Goal: Information Seeking & Learning: Understand process/instructions

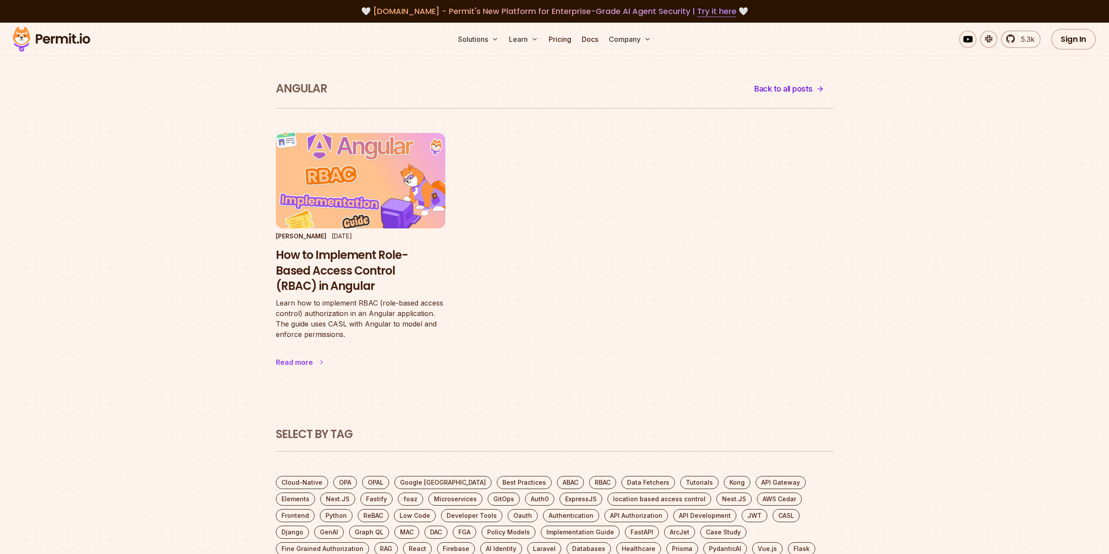
click at [332, 262] on h3 "How to Implement Role-Based Access Control (RBAC) in Angular" at bounding box center [360, 270] width 169 height 47
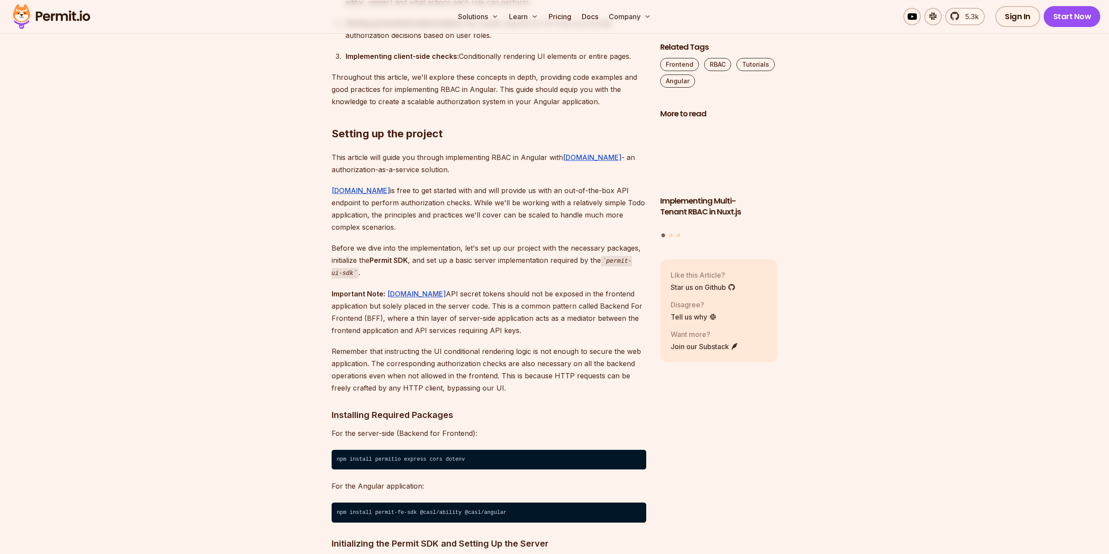
scroll to position [871, 0]
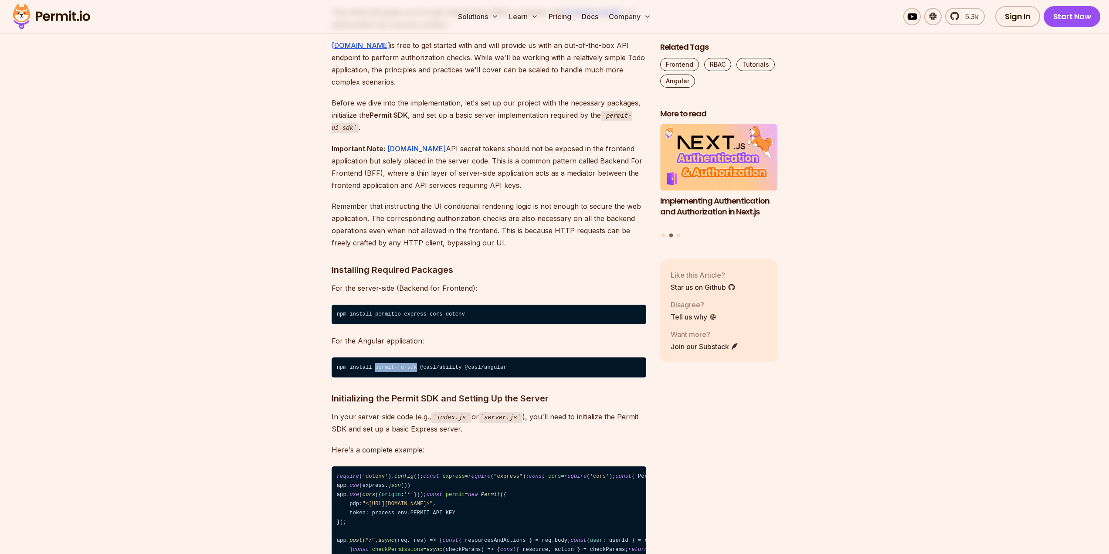
drag, startPoint x: 372, startPoint y: 353, endPoint x: 410, endPoint y: 356, distance: 37.6
click at [410, 357] on code "npm install permit-fe-sdk @casl/ability @casl/angular" at bounding box center [489, 367] width 315 height 20
drag, startPoint x: 421, startPoint y: 356, endPoint x: 454, endPoint y: 357, distance: 32.7
click at [442, 357] on code "npm install permit-fe-sdk @casl/ability @casl/angular" at bounding box center [489, 367] width 315 height 20
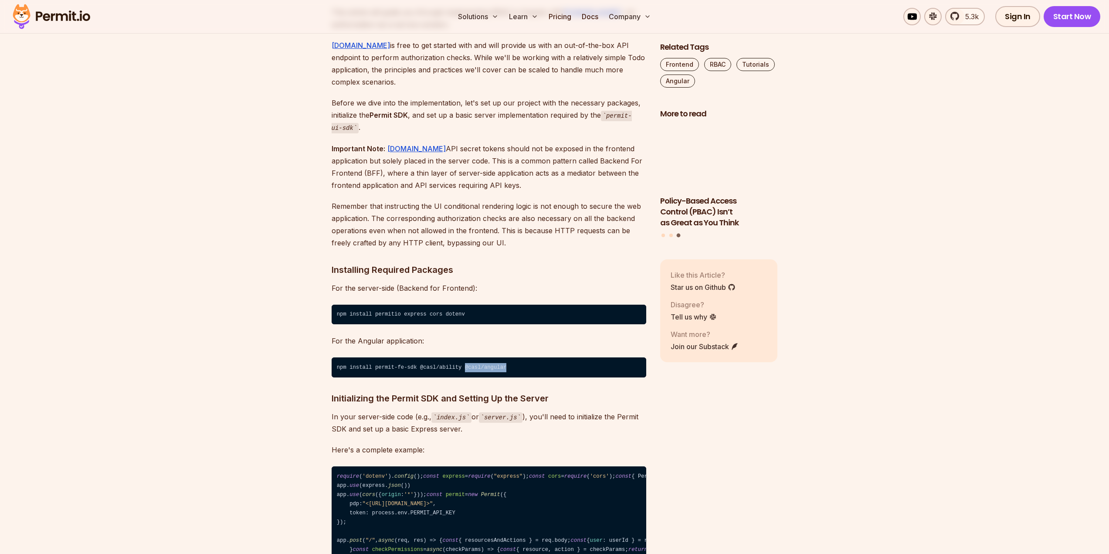
drag, startPoint x: 454, startPoint y: 354, endPoint x: 496, endPoint y: 358, distance: 42.4
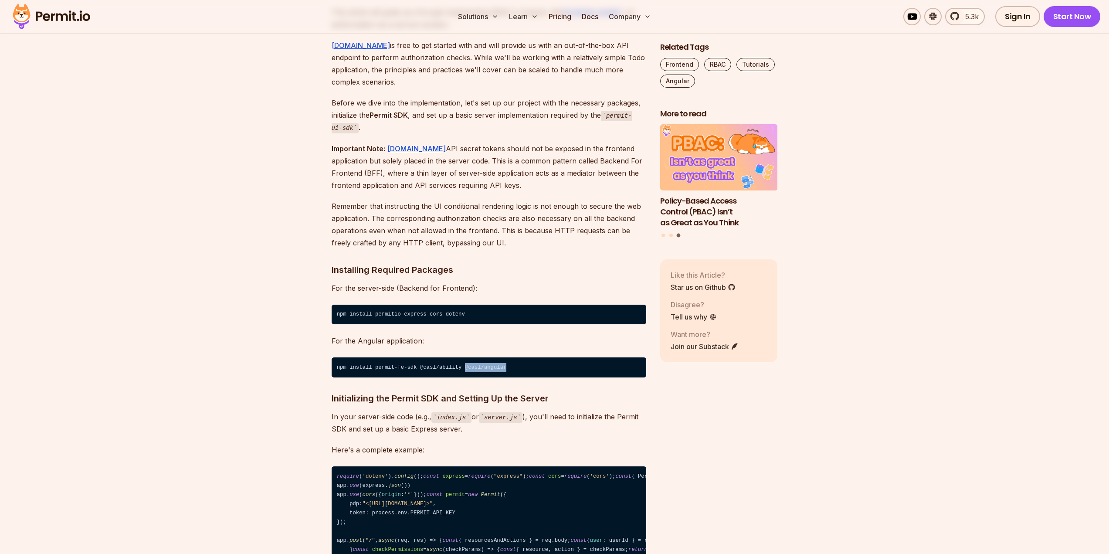
click at [496, 358] on code "npm install permit-fe-sdk @casl/ability @casl/angular" at bounding box center [489, 367] width 315 height 20
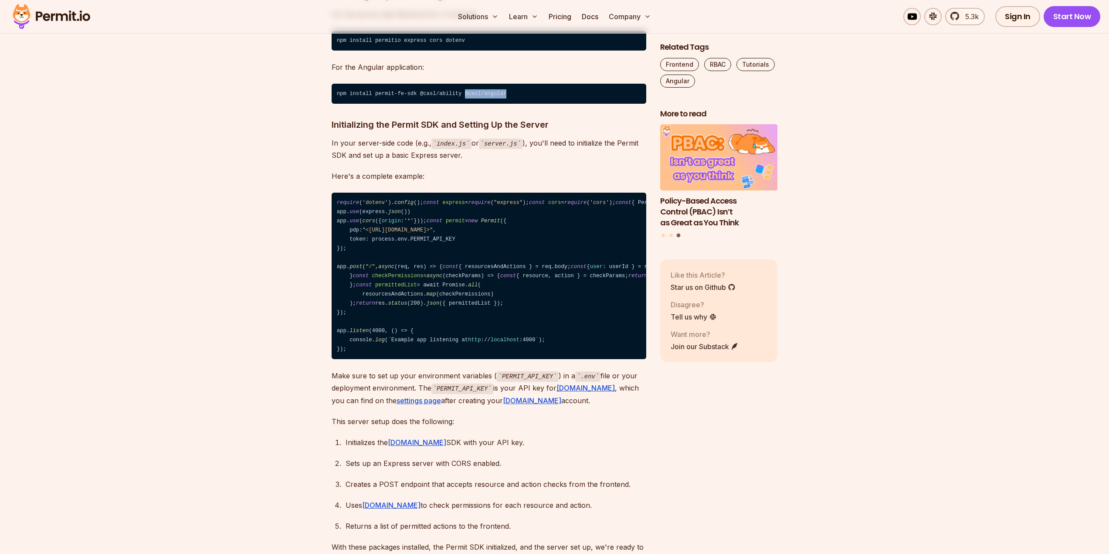
scroll to position [1162, 0]
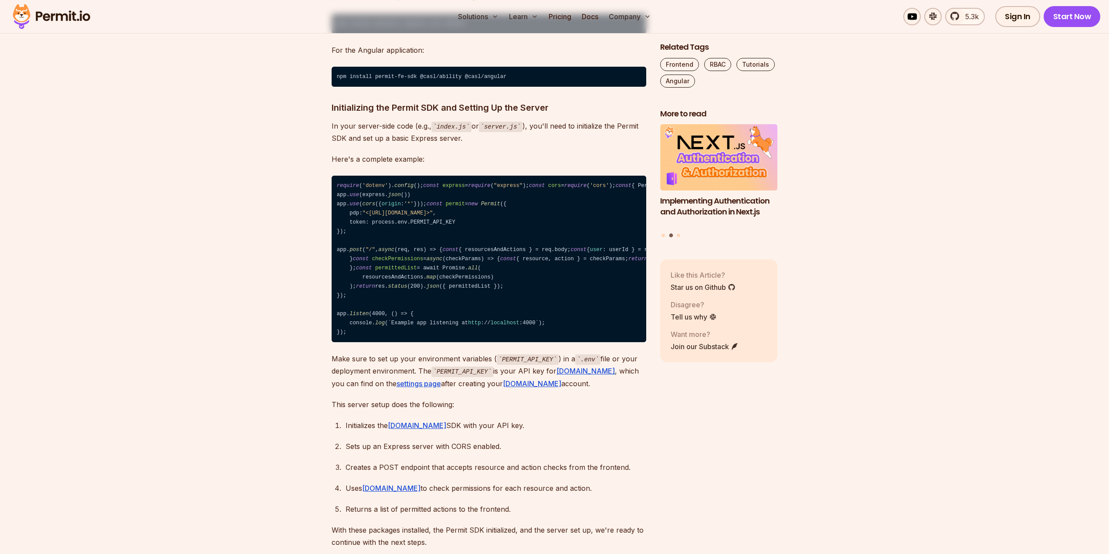
click at [464, 342] on code "require ( 'dotenv' ). config (); const express = require ( "express" ); const c…" at bounding box center [489, 259] width 315 height 166
click at [429, 342] on code "require ( 'dotenv' ). config (); const express = require ( "express" ); const c…" at bounding box center [489, 259] width 315 height 166
click at [447, 342] on code "require ( 'dotenv' ). config (); const express = require ( "express" ); const c…" at bounding box center [489, 259] width 315 height 166
drag, startPoint x: 470, startPoint y: 394, endPoint x: 486, endPoint y: 393, distance: 15.7
click at [486, 342] on code "require ( 'dotenv' ). config (); const express = require ( "express" ); const c…" at bounding box center [489, 259] width 315 height 166
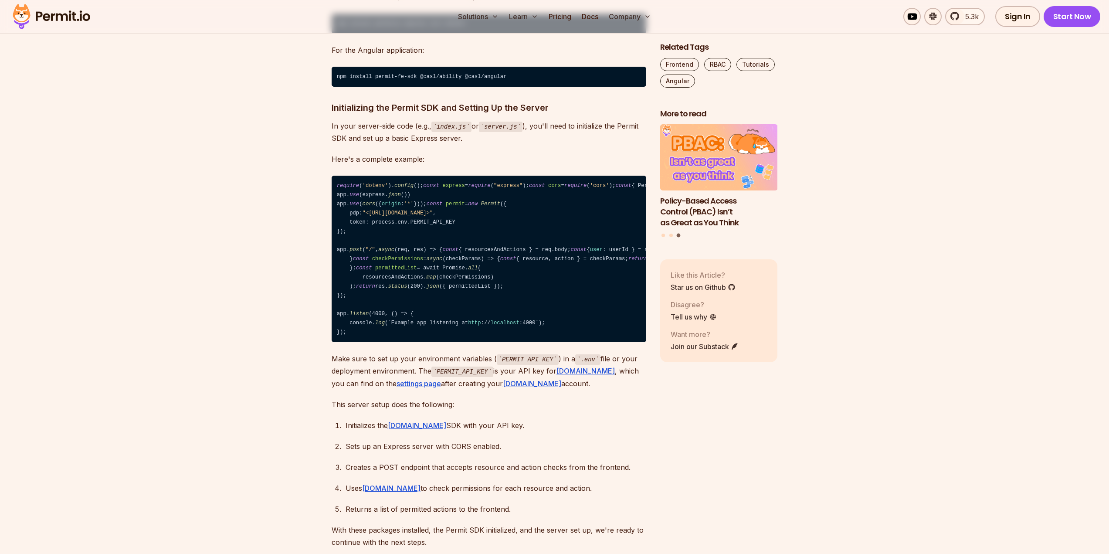
click at [460, 342] on code "require ( 'dotenv' ). config (); const express = require ( "express" ); const c…" at bounding box center [489, 259] width 315 height 166
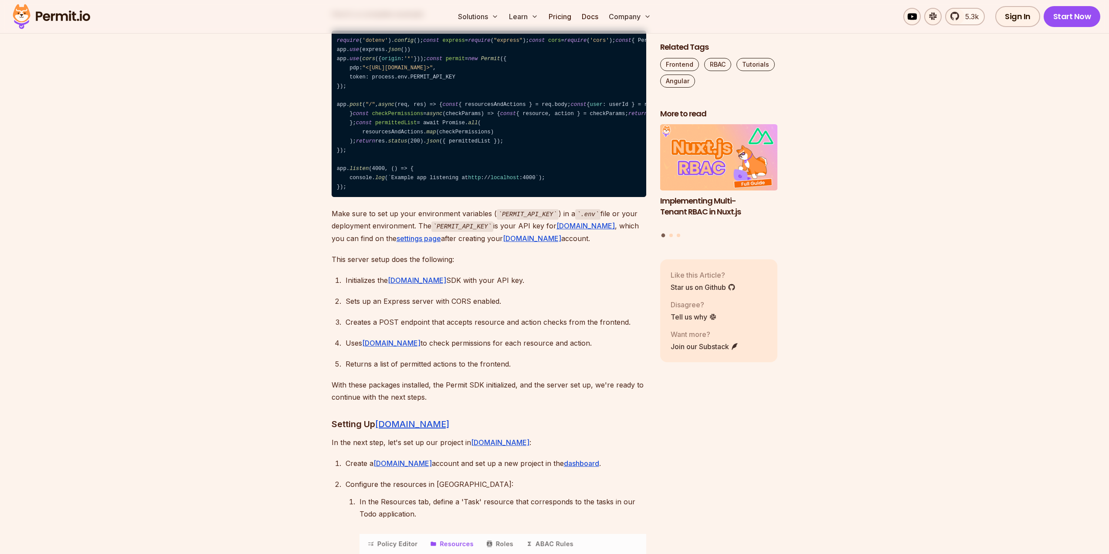
click at [441, 197] on code "require ( 'dotenv' ). config (); const express = require ( "express" ); const c…" at bounding box center [489, 114] width 315 height 166
click at [490, 197] on code "require ( 'dotenv' ). config (); const express = require ( "express" ); const c…" at bounding box center [489, 114] width 315 height 166
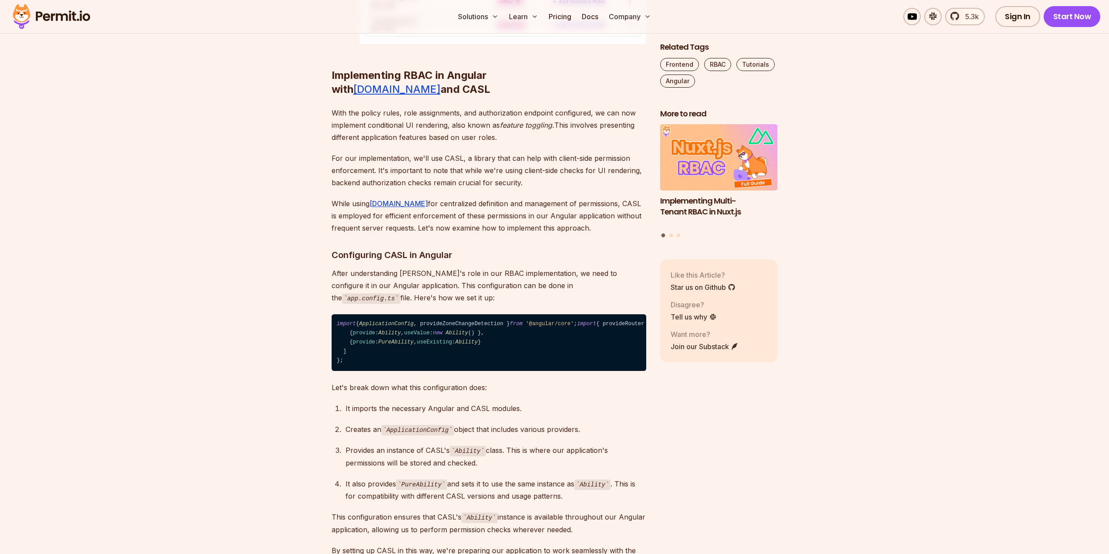
scroll to position [3195, 0]
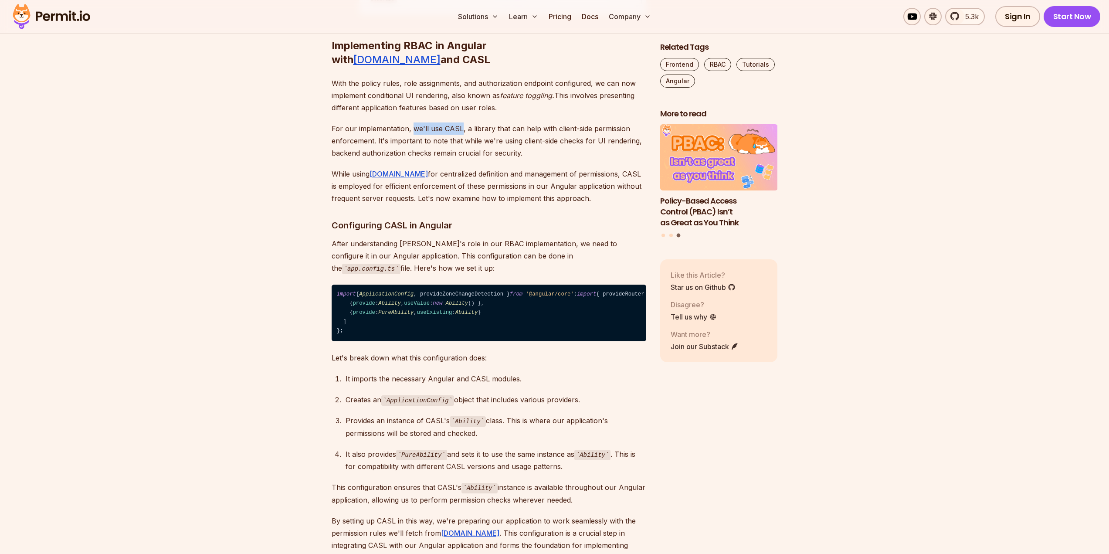
drag, startPoint x: 411, startPoint y: 290, endPoint x: 459, endPoint y: 296, distance: 47.9
click at [459, 159] on p "For our implementation, we'll use CASL, a library that can help with client-sid…" at bounding box center [489, 140] width 315 height 37
click at [464, 159] on p "For our implementation, we'll use CASL, a library that can help with client-sid…" at bounding box center [489, 140] width 315 height 37
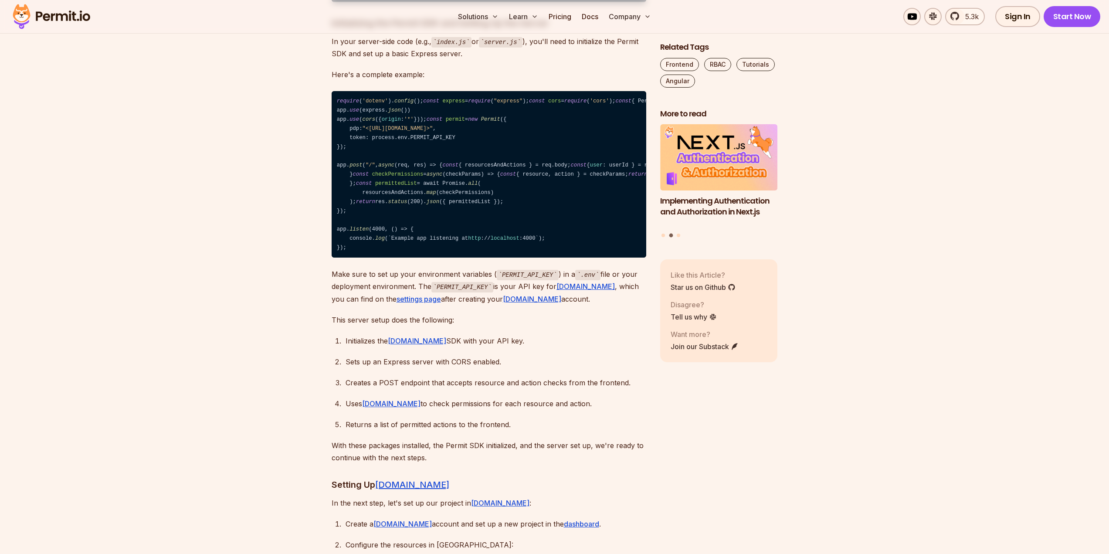
scroll to position [1162, 0]
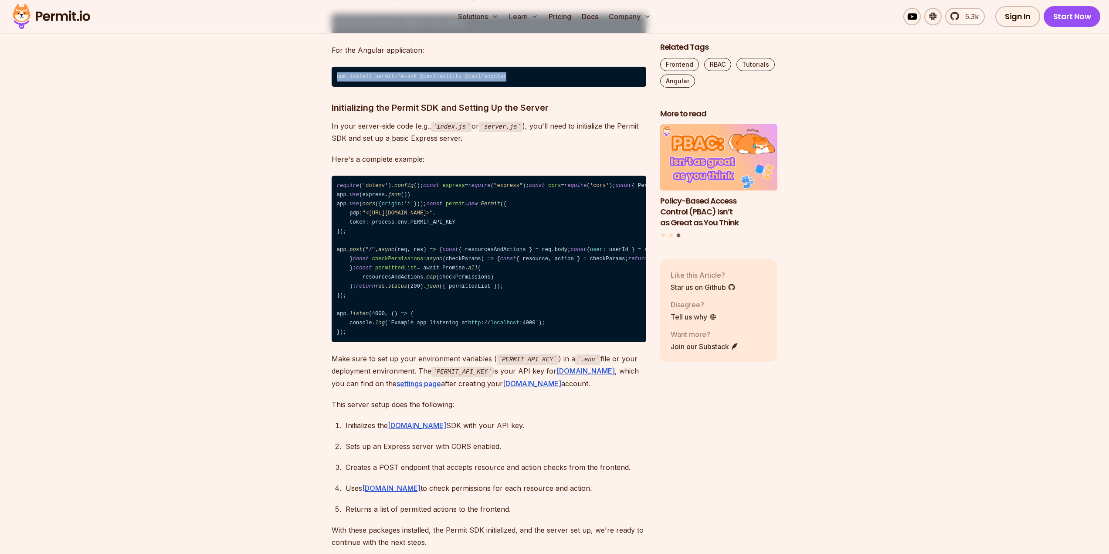
drag, startPoint x: 336, startPoint y: 64, endPoint x: 509, endPoint y: 61, distance: 173.9
click at [509, 67] on code "npm install permit-fe-sdk @casl/ability @casl/angular" at bounding box center [489, 77] width 315 height 20
copy code "npm install permit-fe-sdk @casl/ability @casl/angular"
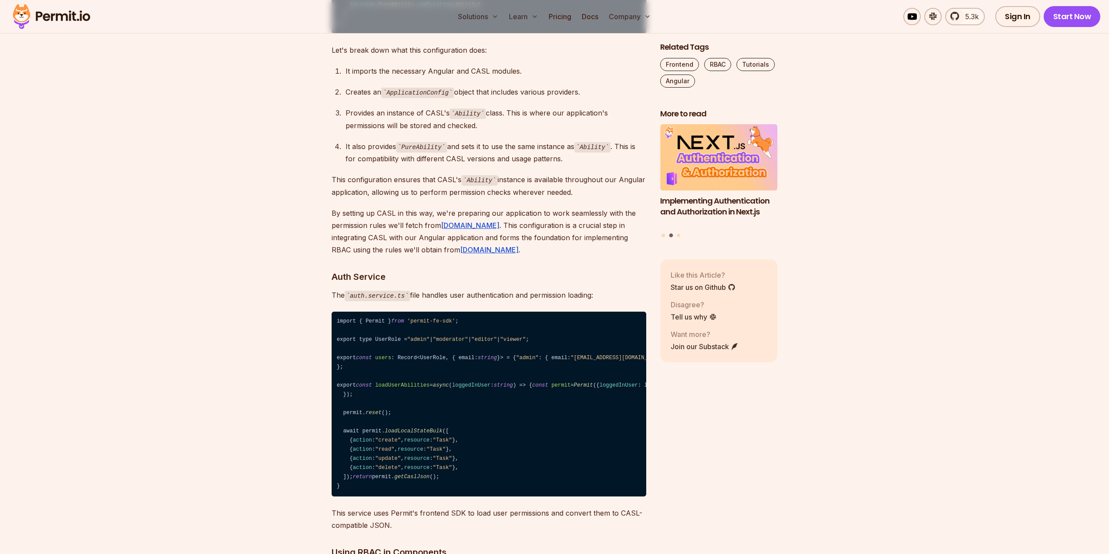
scroll to position [3486, 0]
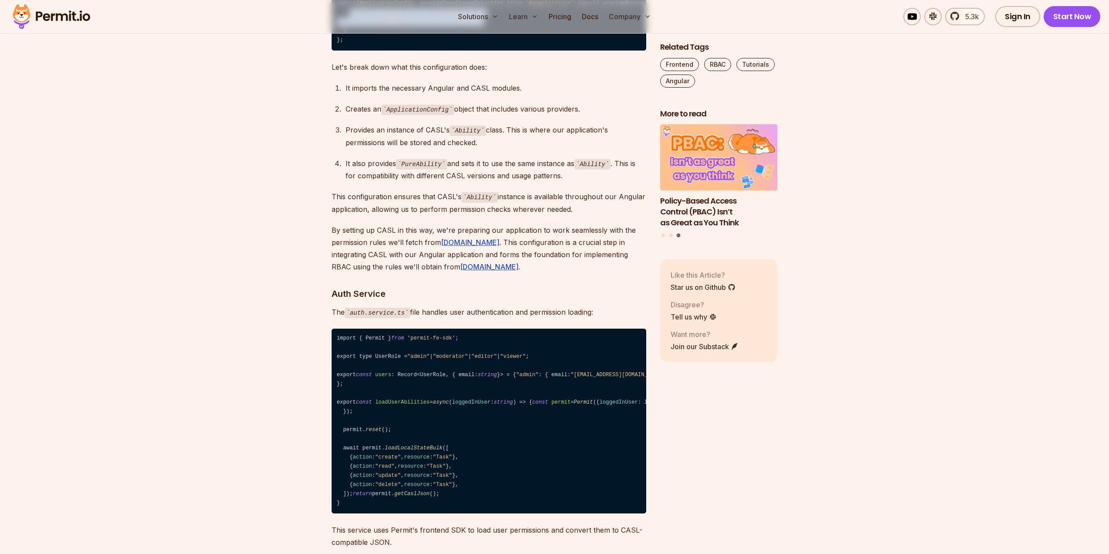
drag, startPoint x: 348, startPoint y: 291, endPoint x: 504, endPoint y: 298, distance: 156.2
click at [504, 51] on code "import { ApplicationConfig , provideZoneChangeDetection } from '@angular/core' …" at bounding box center [489, 22] width 315 height 57
copy code "{ provide : Ability , useValue : new Ability () }, { provide : PureAbility , us…"
click at [405, 51] on code "import { ApplicationConfig , provideZoneChangeDetection } from '@angular/core' …" at bounding box center [489, 22] width 315 height 57
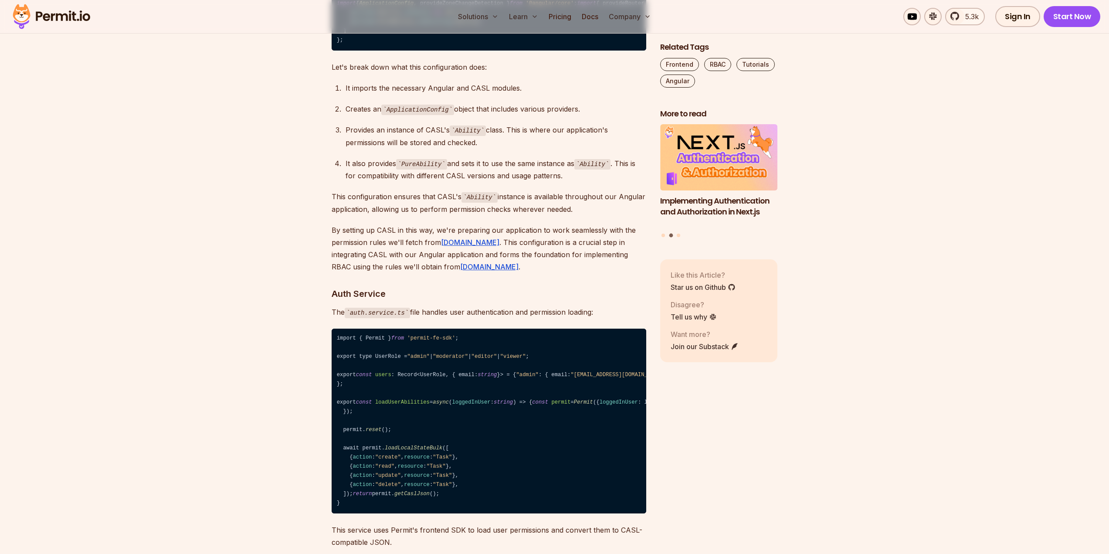
click at [461, 16] on span "Ability" at bounding box center [457, 13] width 22 height 6
click at [390, 25] on span "PureAbility" at bounding box center [395, 22] width 35 height 6
click at [390, 16] on span "Ability" at bounding box center [389, 13] width 22 height 6
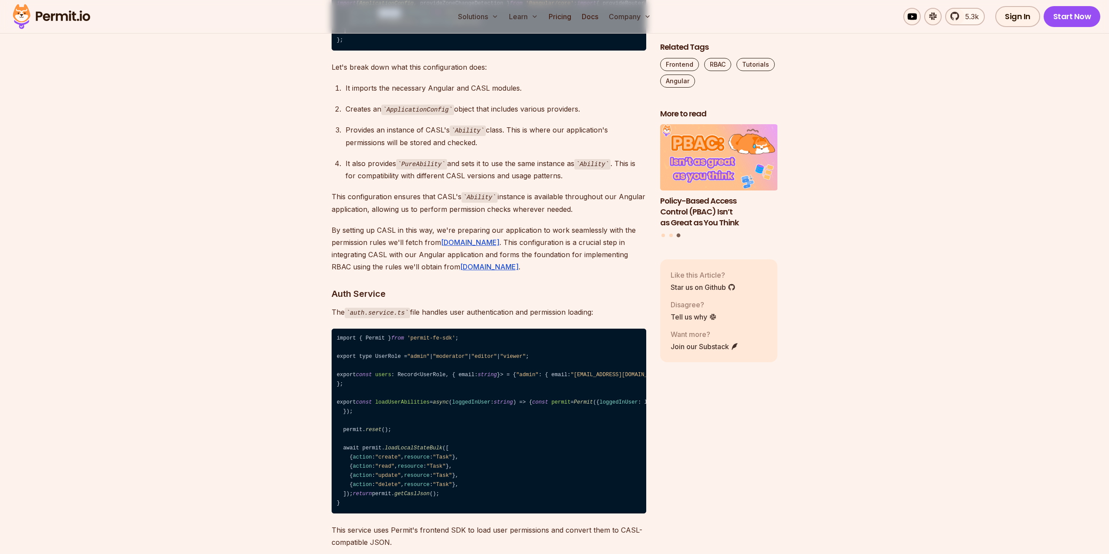
click at [390, 16] on span "Ability" at bounding box center [389, 13] width 22 height 6
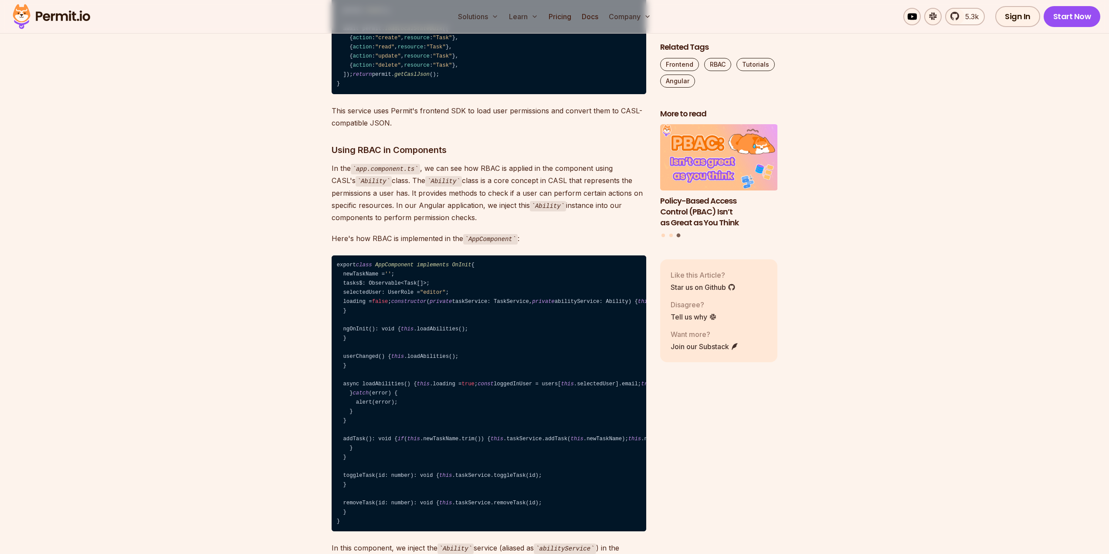
scroll to position [3921, 0]
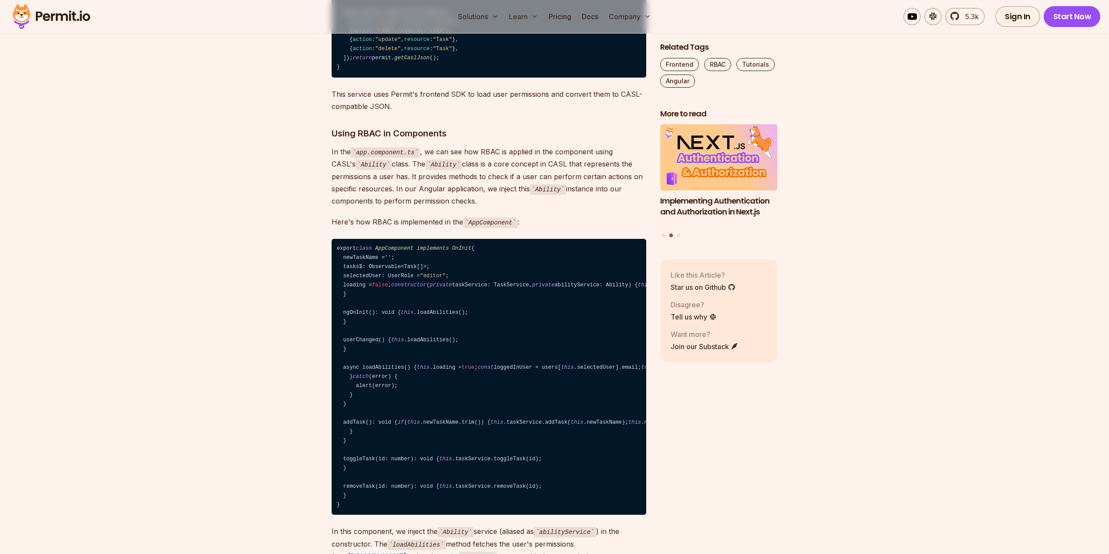
drag, startPoint x: 374, startPoint y: 206, endPoint x: 404, endPoint y: 208, distance: 30.1
drag, startPoint x: 540, startPoint y: 205, endPoint x: 331, endPoint y: 207, distance: 208.7
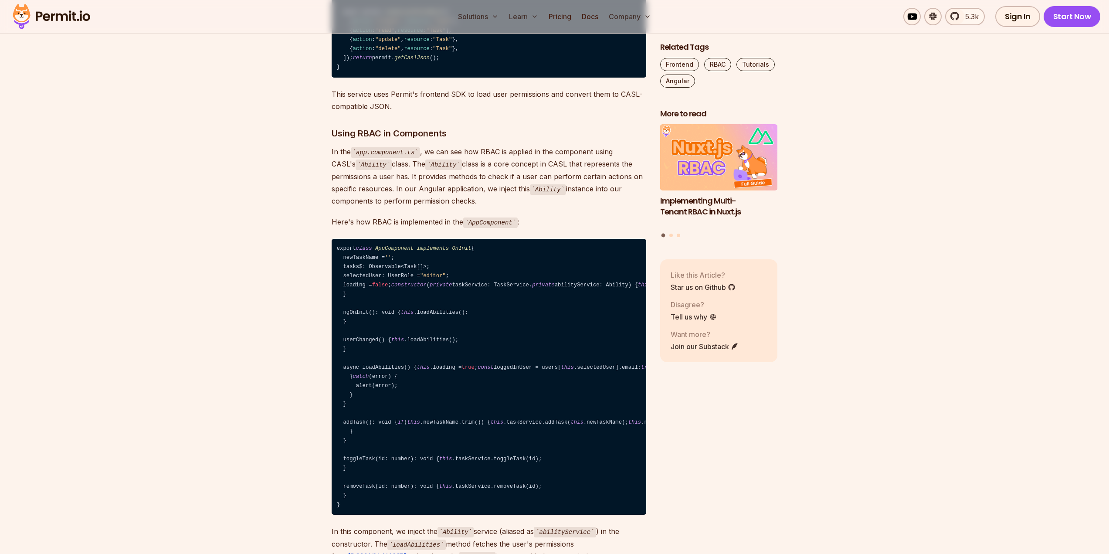
drag, startPoint x: 346, startPoint y: 272, endPoint x: 331, endPoint y: 224, distance: 50.2
drag, startPoint x: 396, startPoint y: 306, endPoint x: 421, endPoint y: 305, distance: 24.8
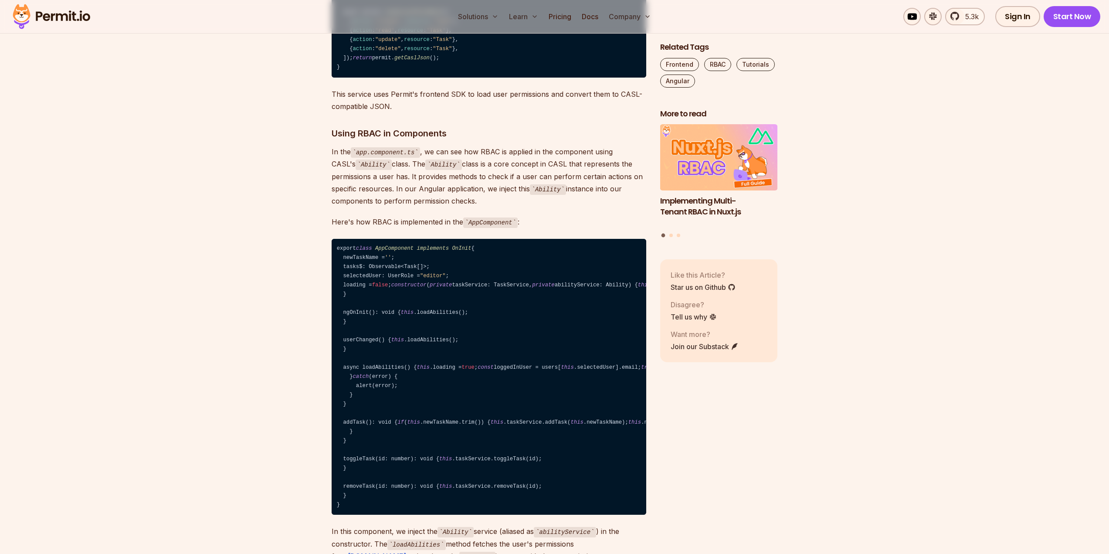
drag, startPoint x: 457, startPoint y: 286, endPoint x: 490, endPoint y: 284, distance: 33.6
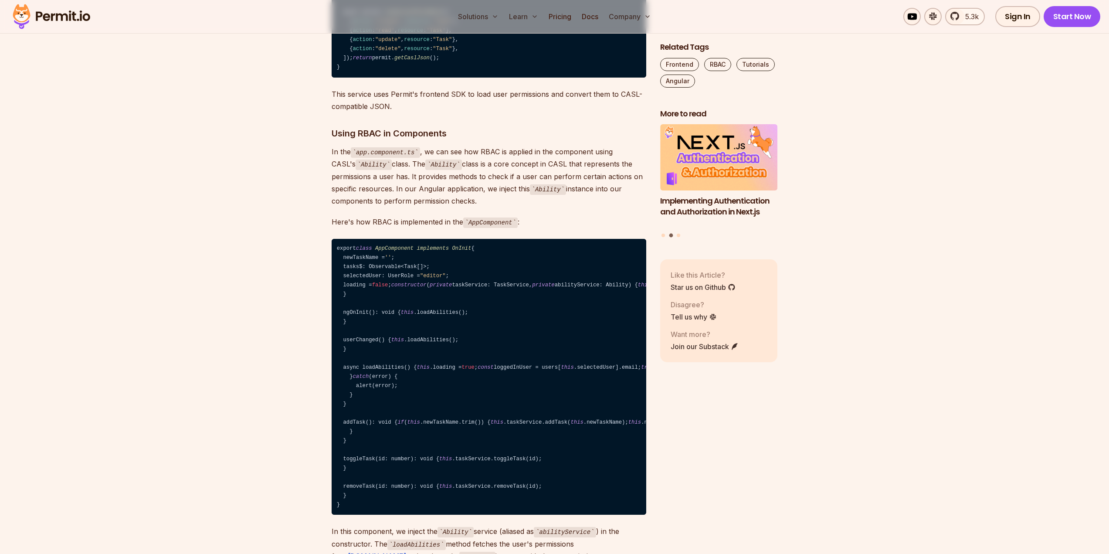
drag, startPoint x: 386, startPoint y: 317, endPoint x: 456, endPoint y: 317, distance: 70.2
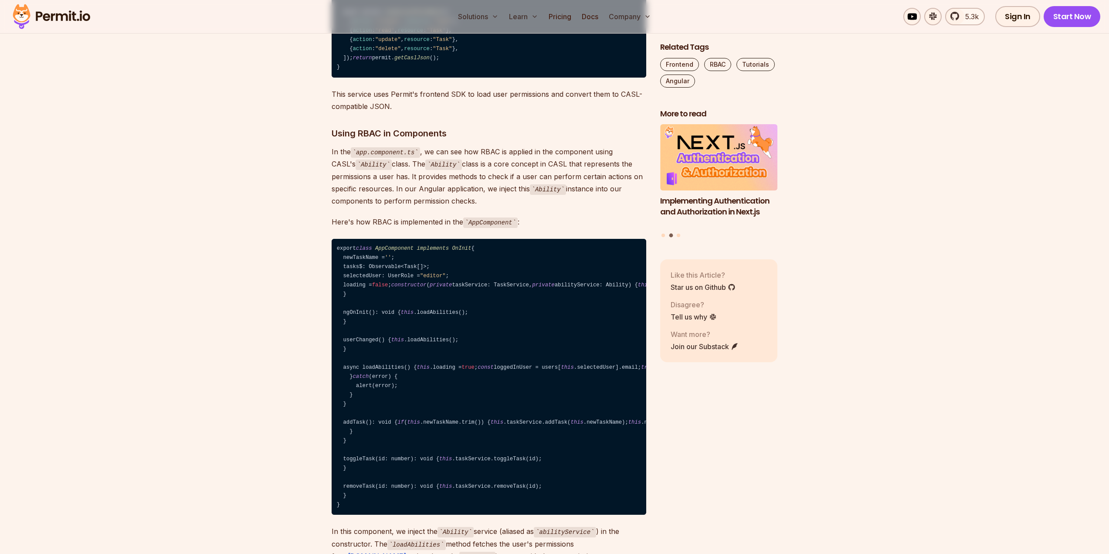
drag, startPoint x: 374, startPoint y: 342, endPoint x: 392, endPoint y: 342, distance: 18.3
click at [391, 15] on span "loadLocalStateBulk" at bounding box center [414, 12] width 58 height 6
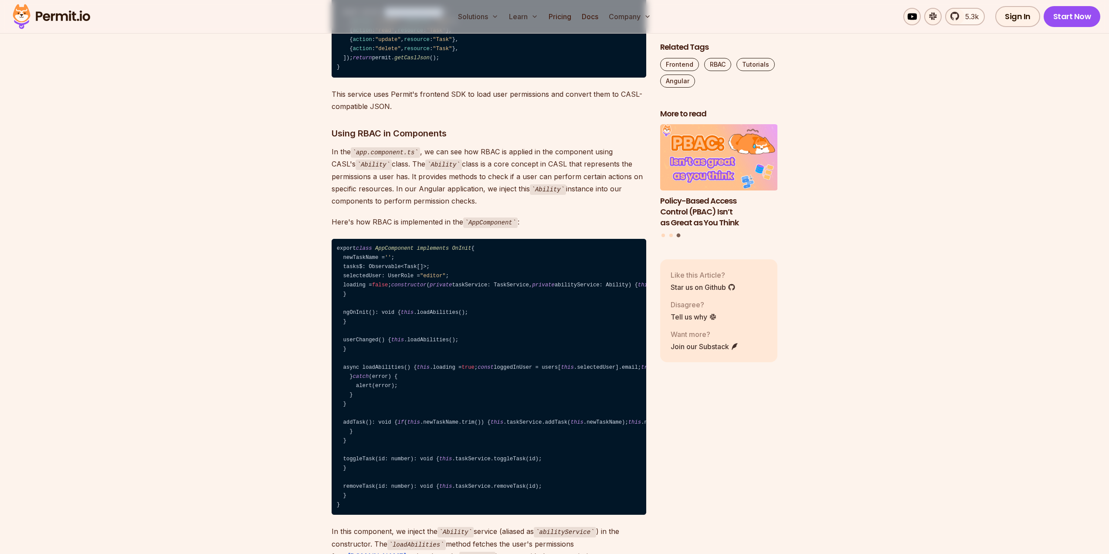
click at [392, 15] on span "loadLocalStateBulk" at bounding box center [414, 12] width 58 height 6
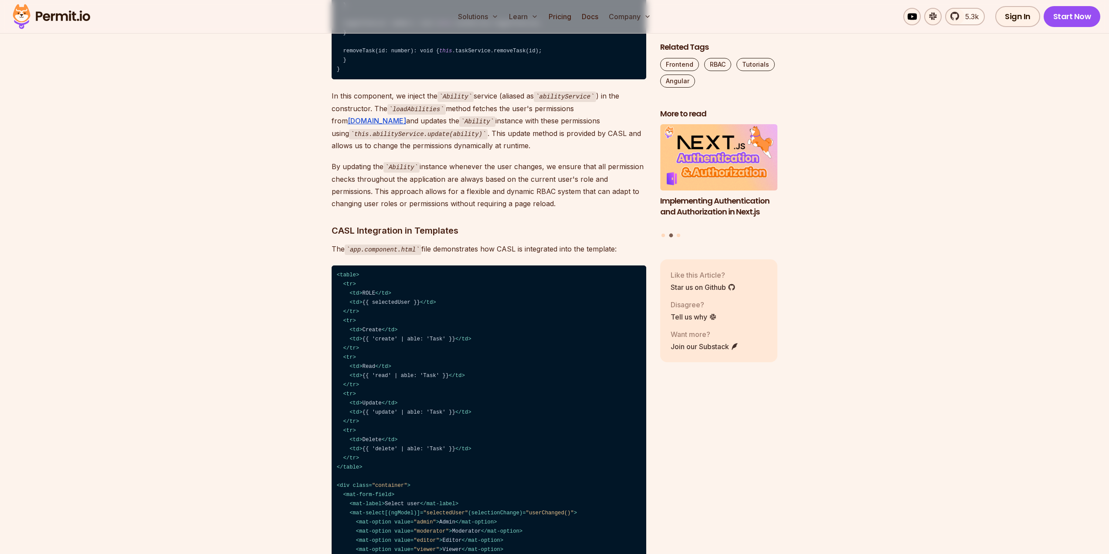
scroll to position [4357, 0]
drag, startPoint x: 404, startPoint y: 245, endPoint x: 414, endPoint y: 245, distance: 10.0
drag, startPoint x: 515, startPoint y: 244, endPoint x: 556, endPoint y: 245, distance: 40.1
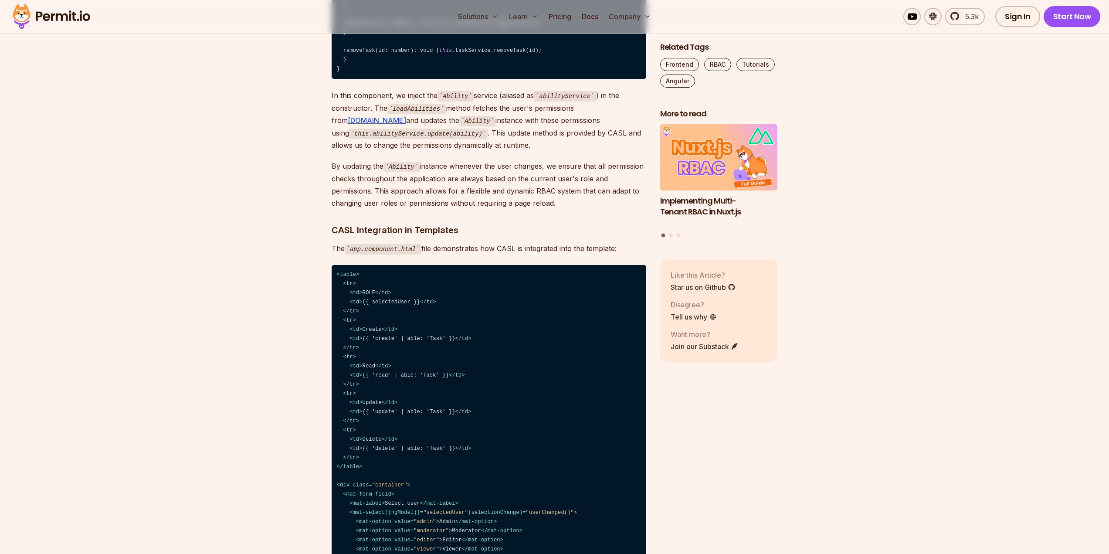
drag, startPoint x: 345, startPoint y: 290, endPoint x: 427, endPoint y: 291, distance: 82.8
drag, startPoint x: 501, startPoint y: 373, endPoint x: 405, endPoint y: 370, distance: 95.9
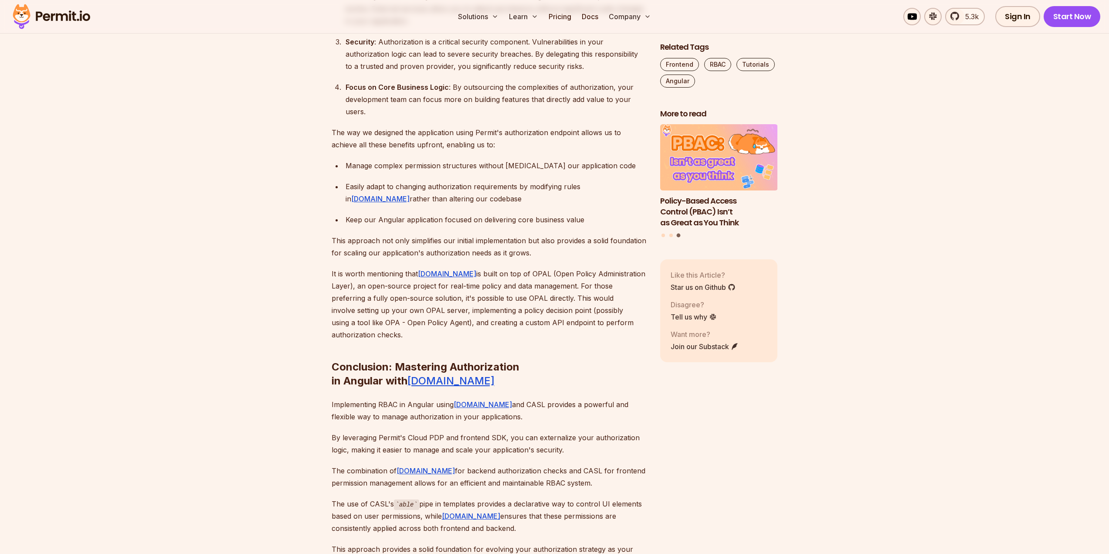
scroll to position [6100, 0]
